Goal: Task Accomplishment & Management: Use online tool/utility

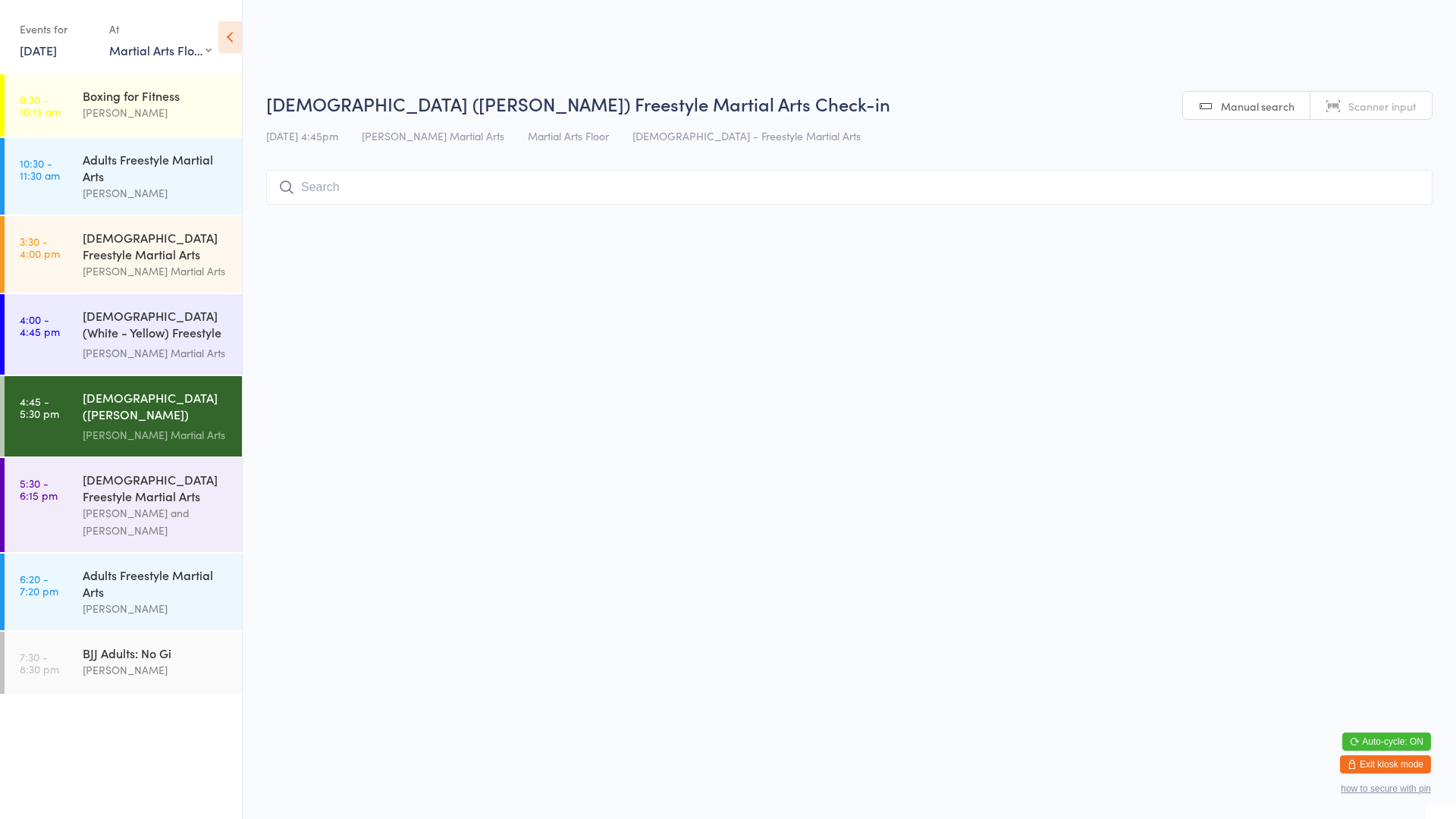
select select "0"
click at [110, 480] on div "[DEMOGRAPHIC_DATA] Freestyle Martial Arts" at bounding box center [156, 487] width 146 height 34
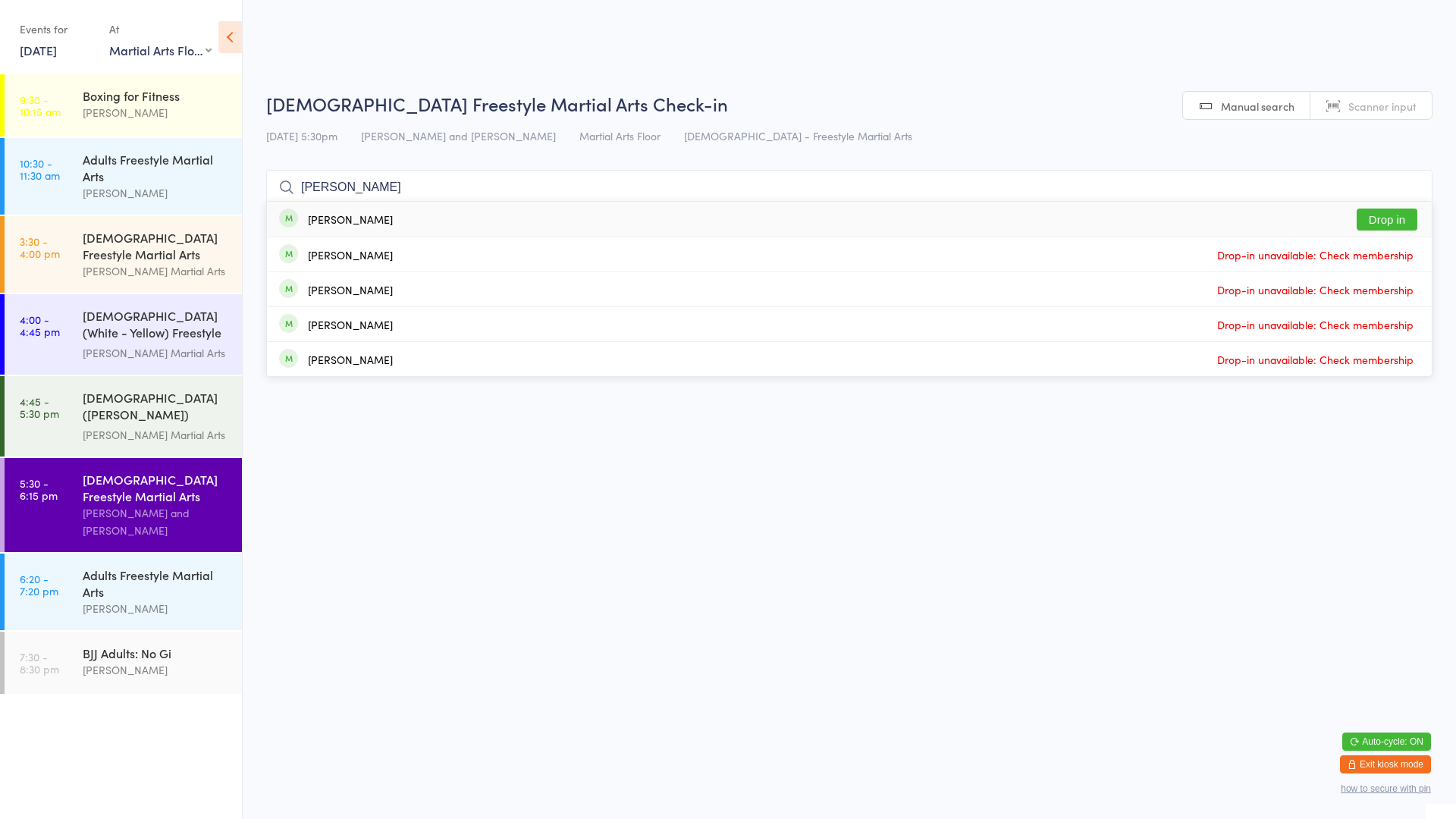
type input "[PERSON_NAME]"
click at [1393, 221] on button "Drop in" at bounding box center [1387, 220] width 61 height 22
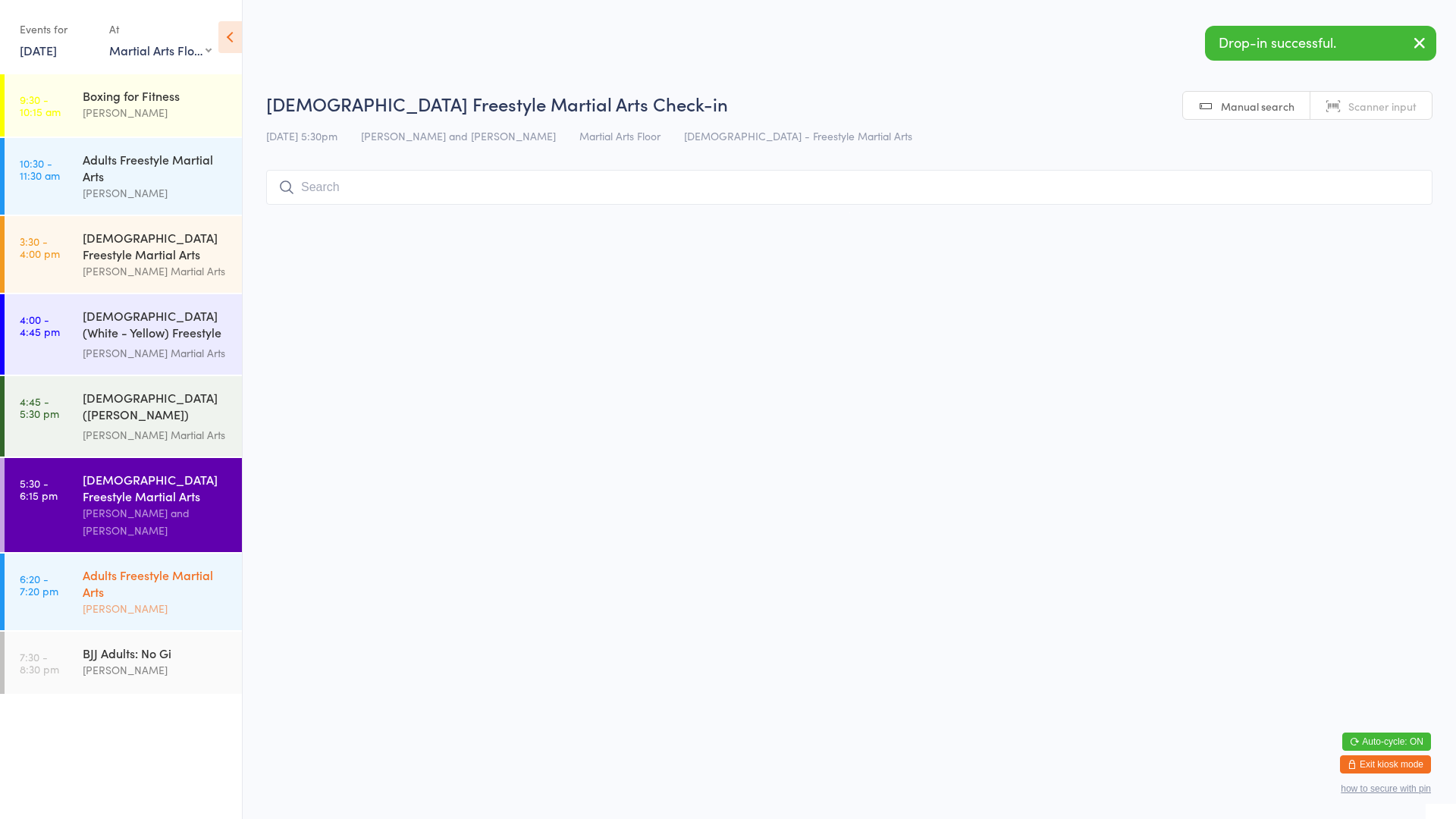
click at [200, 566] on div "Adults Freestyle Martial Arts" at bounding box center [156, 583] width 146 height 34
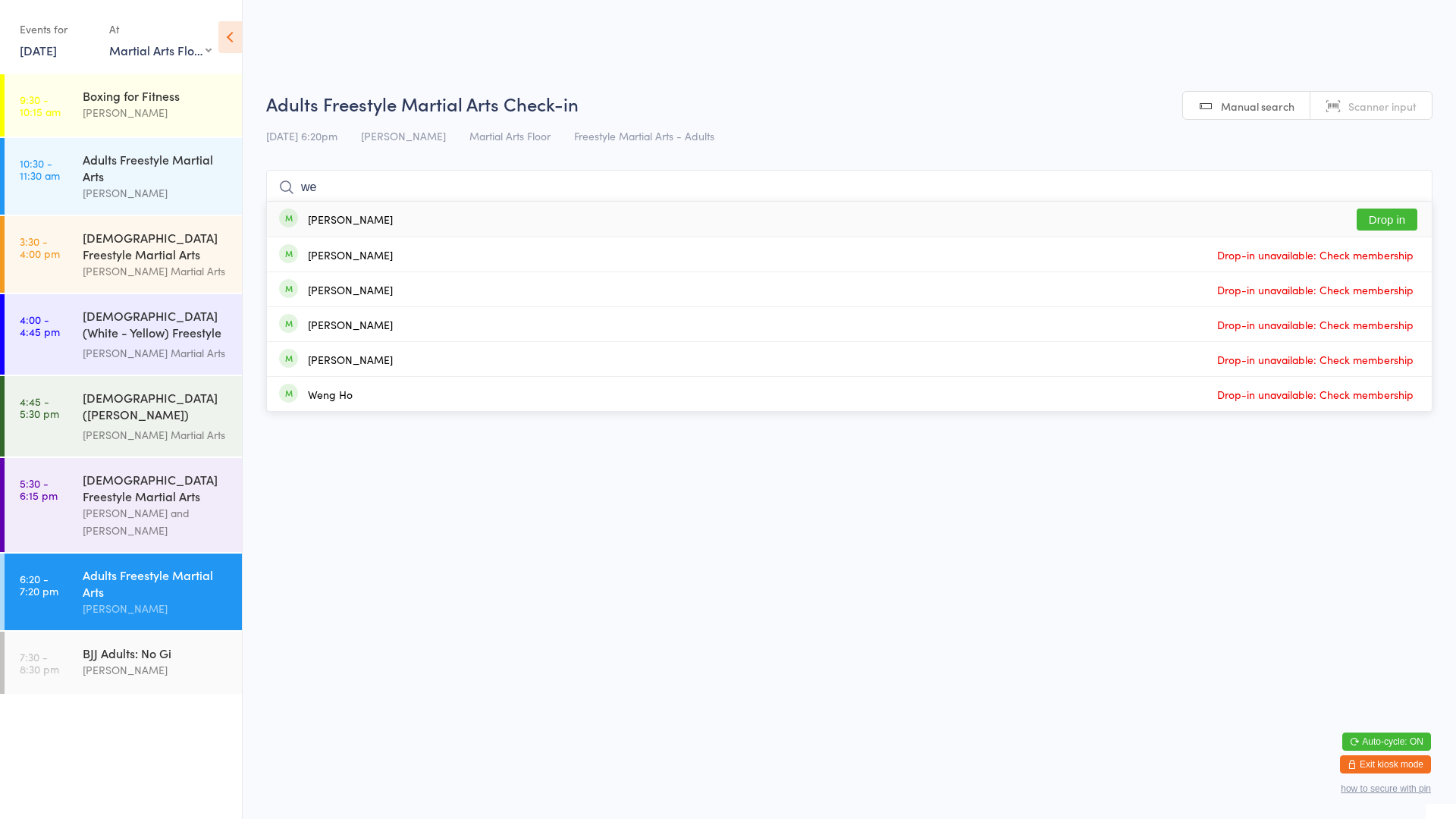
type input "w"
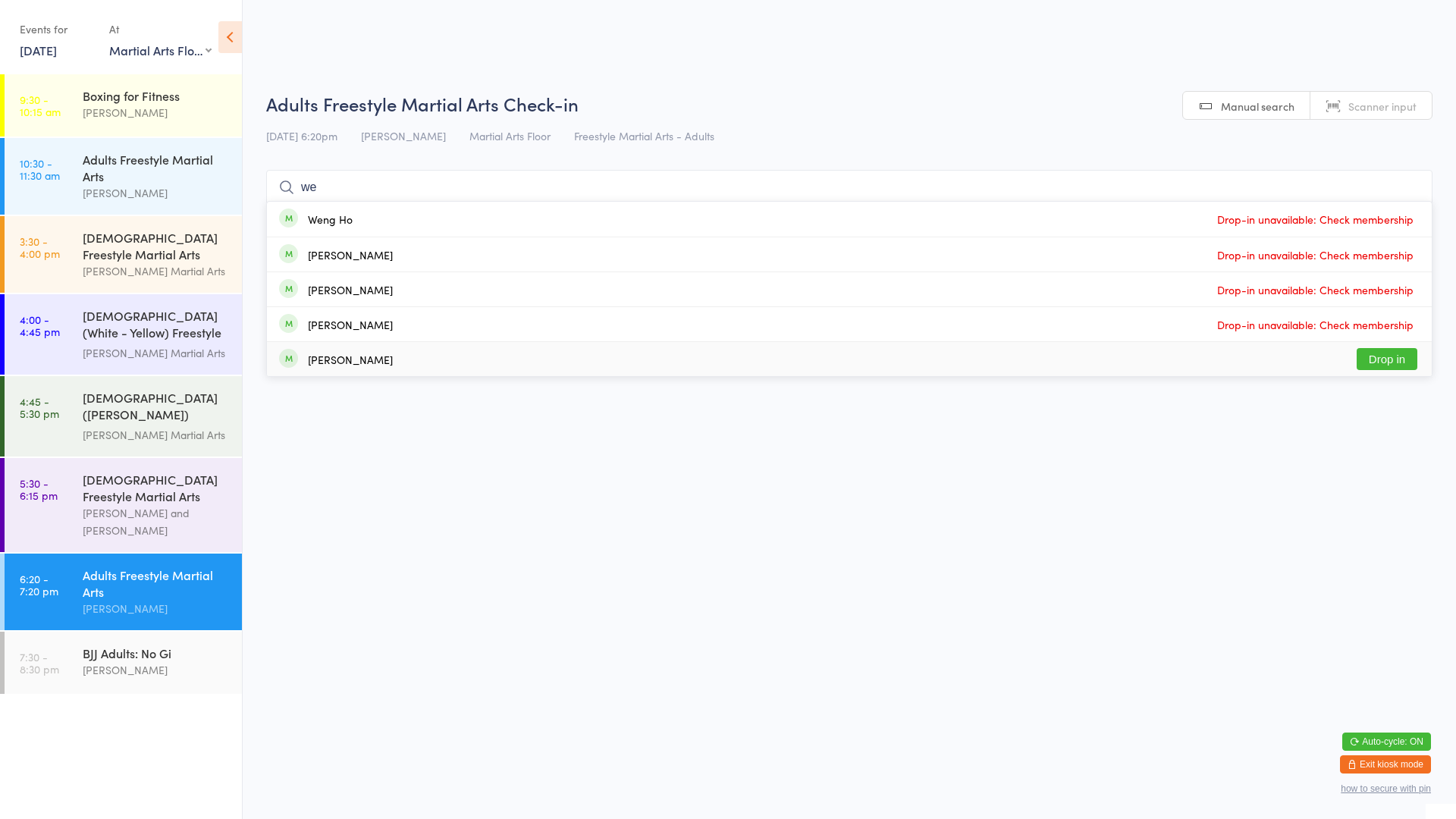
type input "we"
click at [1393, 354] on button "Drop in" at bounding box center [1387, 359] width 61 height 22
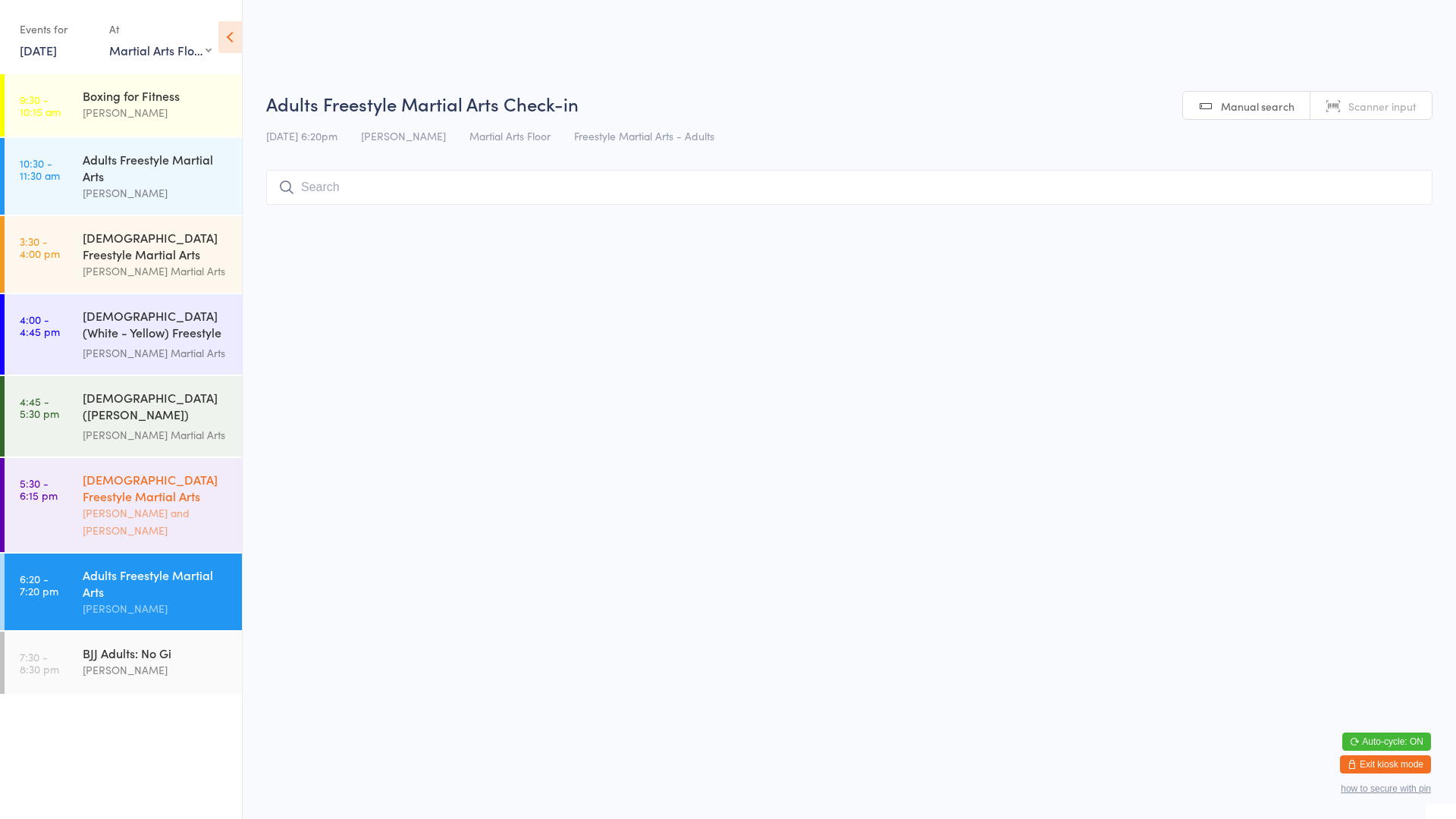
click at [180, 505] on div "[PERSON_NAME] and [PERSON_NAME]" at bounding box center [156, 522] width 146 height 35
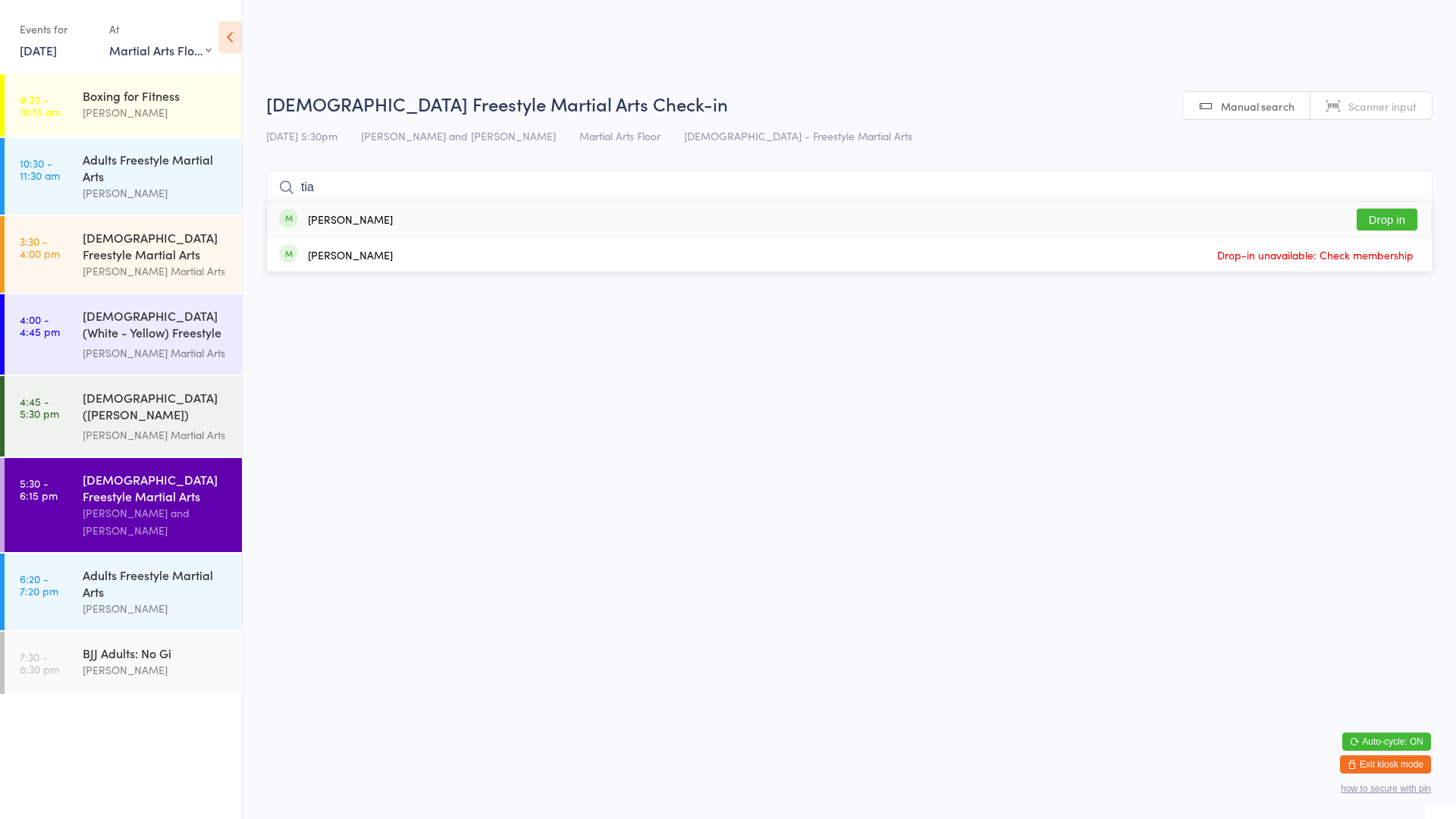
type input "tia"
click at [438, 220] on div "[PERSON_NAME] Drop in" at bounding box center [849, 219] width 1165 height 35
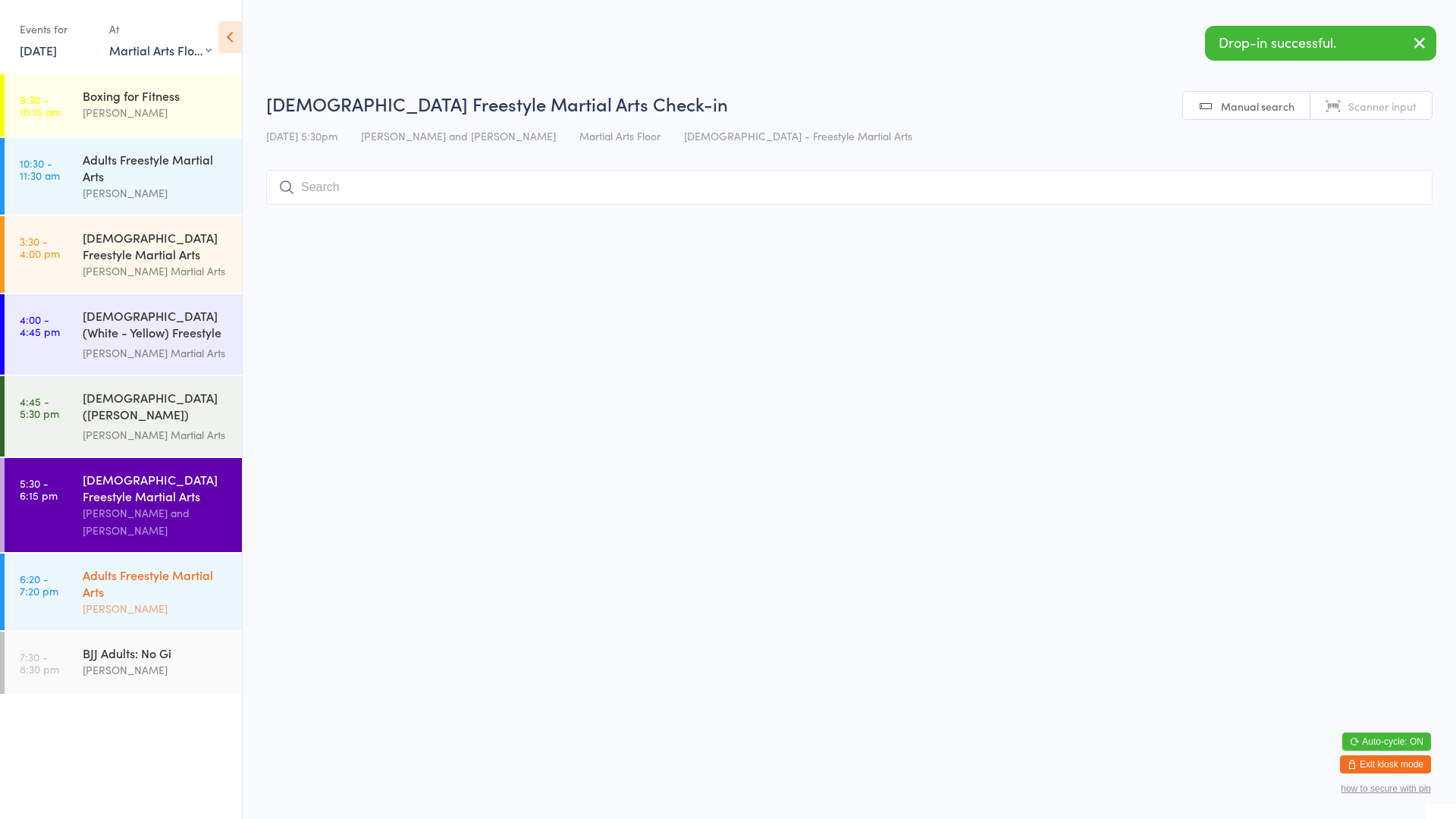
click at [190, 584] on div "Adults Freestyle Martial Arts" at bounding box center [156, 583] width 146 height 34
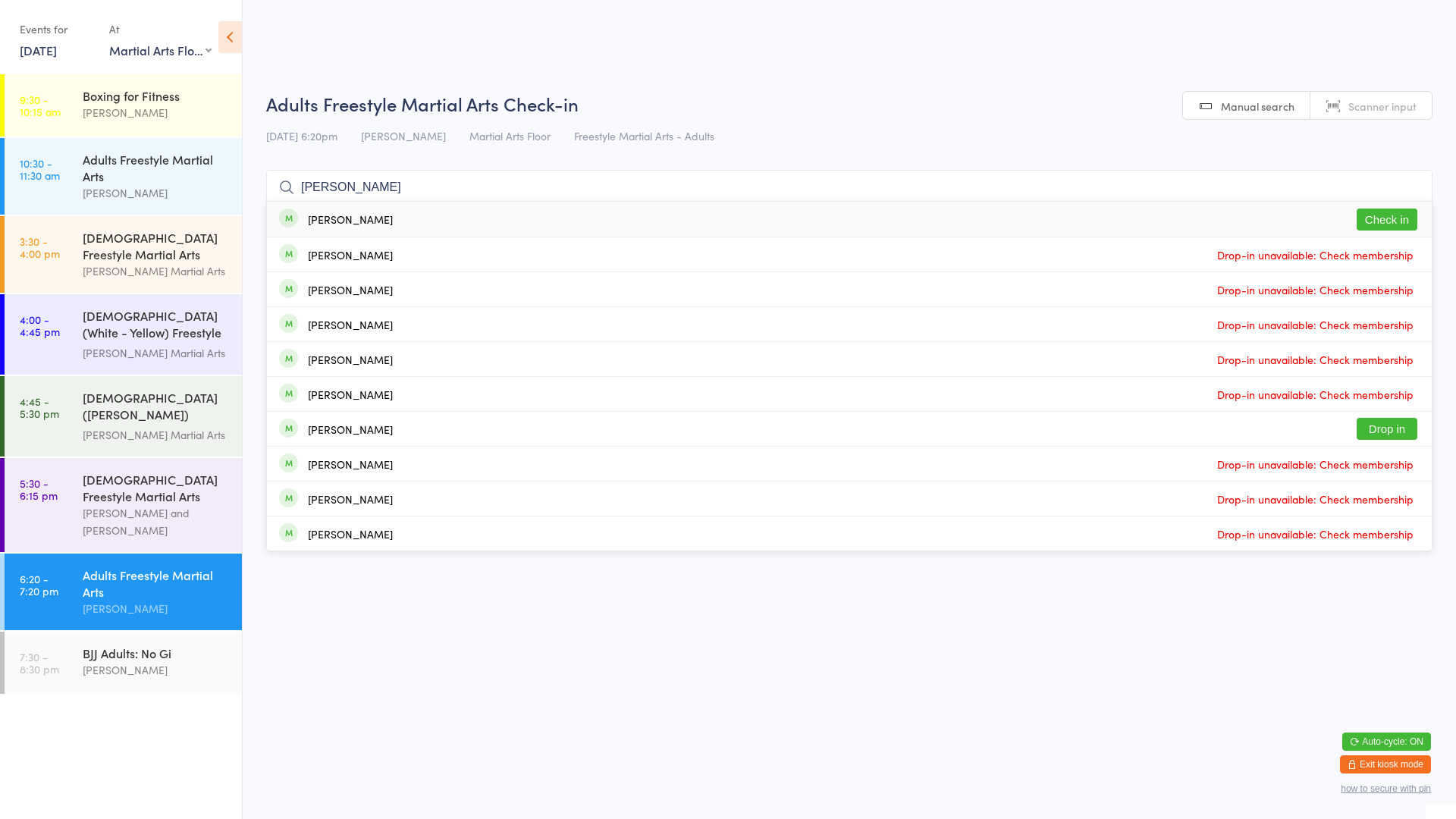
type input "[PERSON_NAME]"
click at [1379, 223] on button "Check in" at bounding box center [1387, 220] width 61 height 22
